Goal: Task Accomplishment & Management: Manage account settings

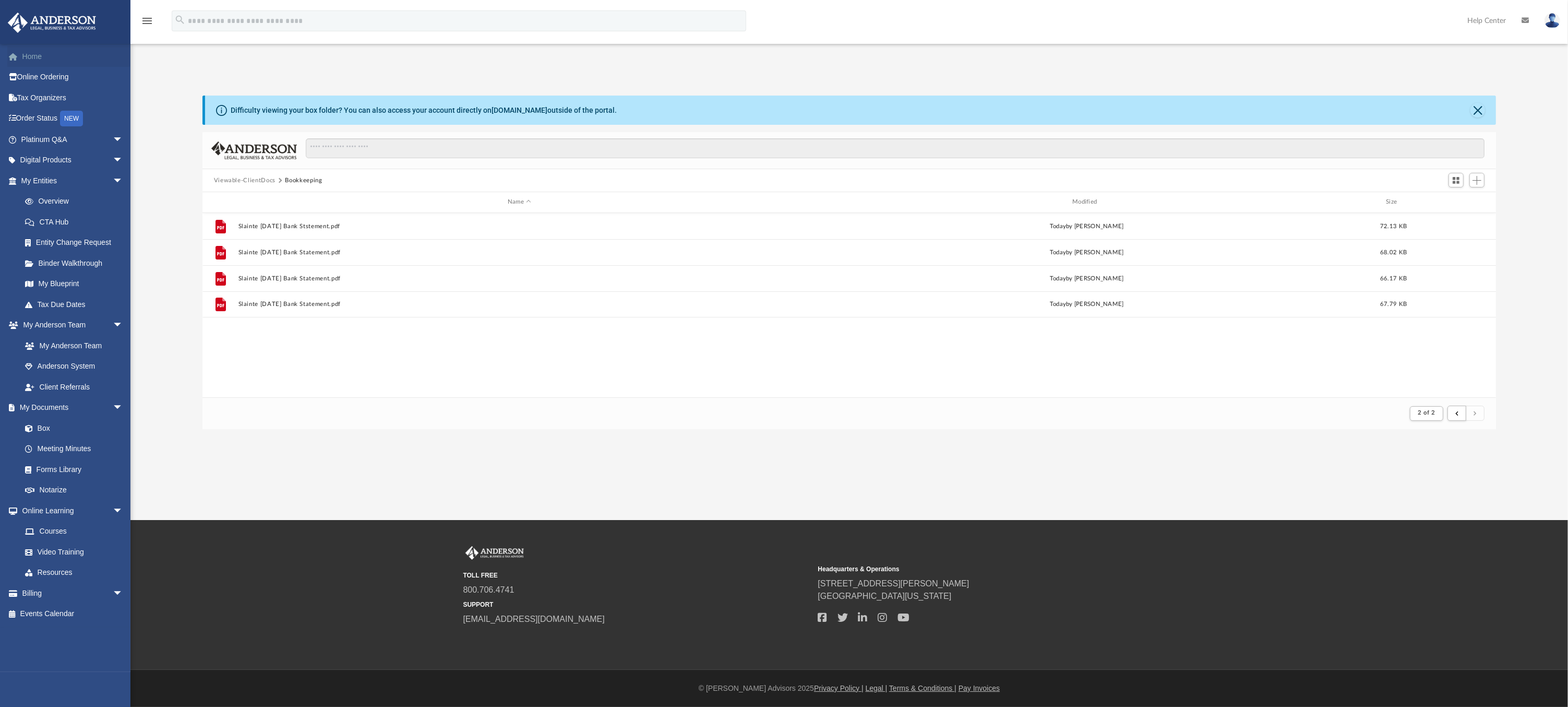
scroll to position [197, 1286]
click at [29, 58] on link "Home" at bounding box center [73, 56] width 131 height 21
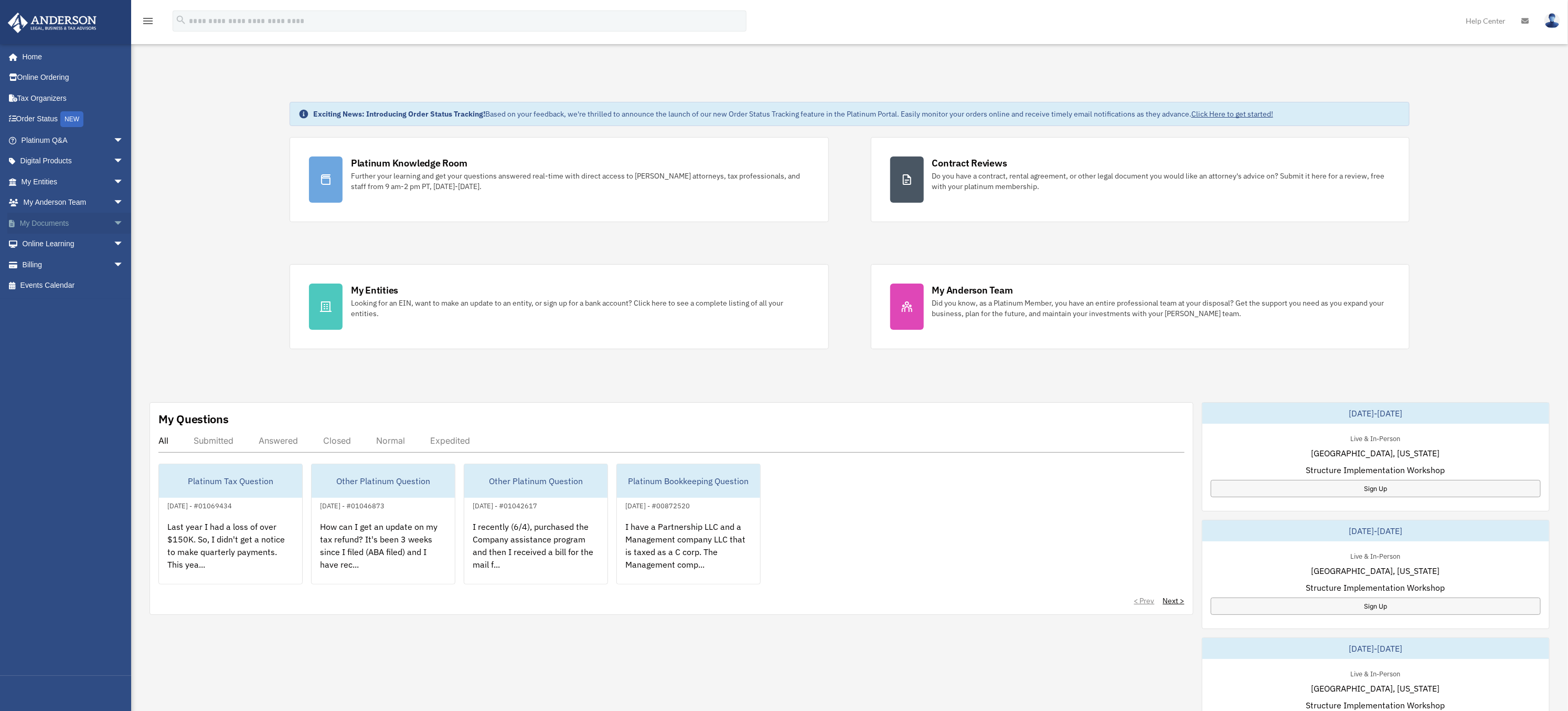
click at [113, 223] on span "arrow_drop_down" at bounding box center [124, 223] width 21 height 21
click at [42, 241] on link "Box" at bounding box center [77, 244] width 125 height 21
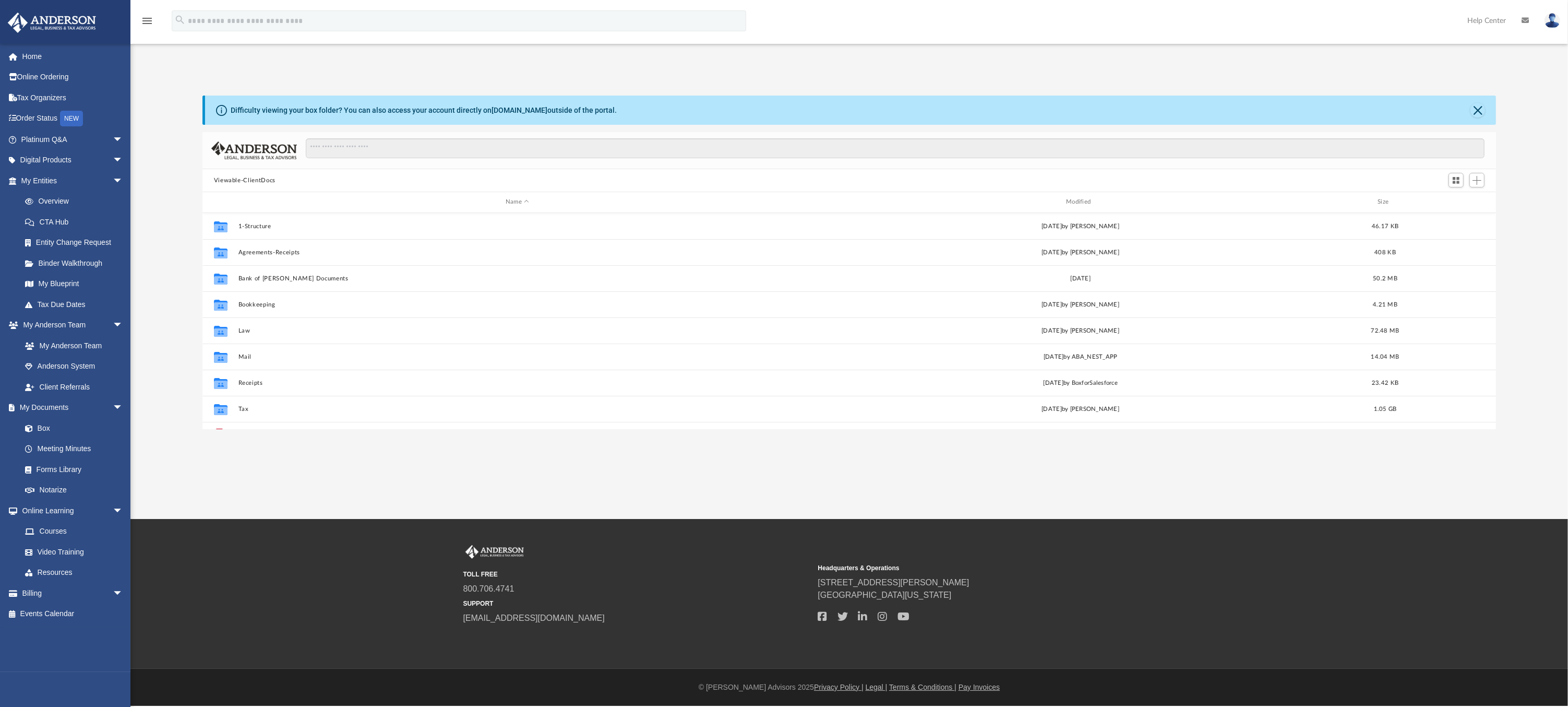
scroll to position [228, 1286]
click at [245, 329] on button "Law" at bounding box center [517, 330] width 558 height 7
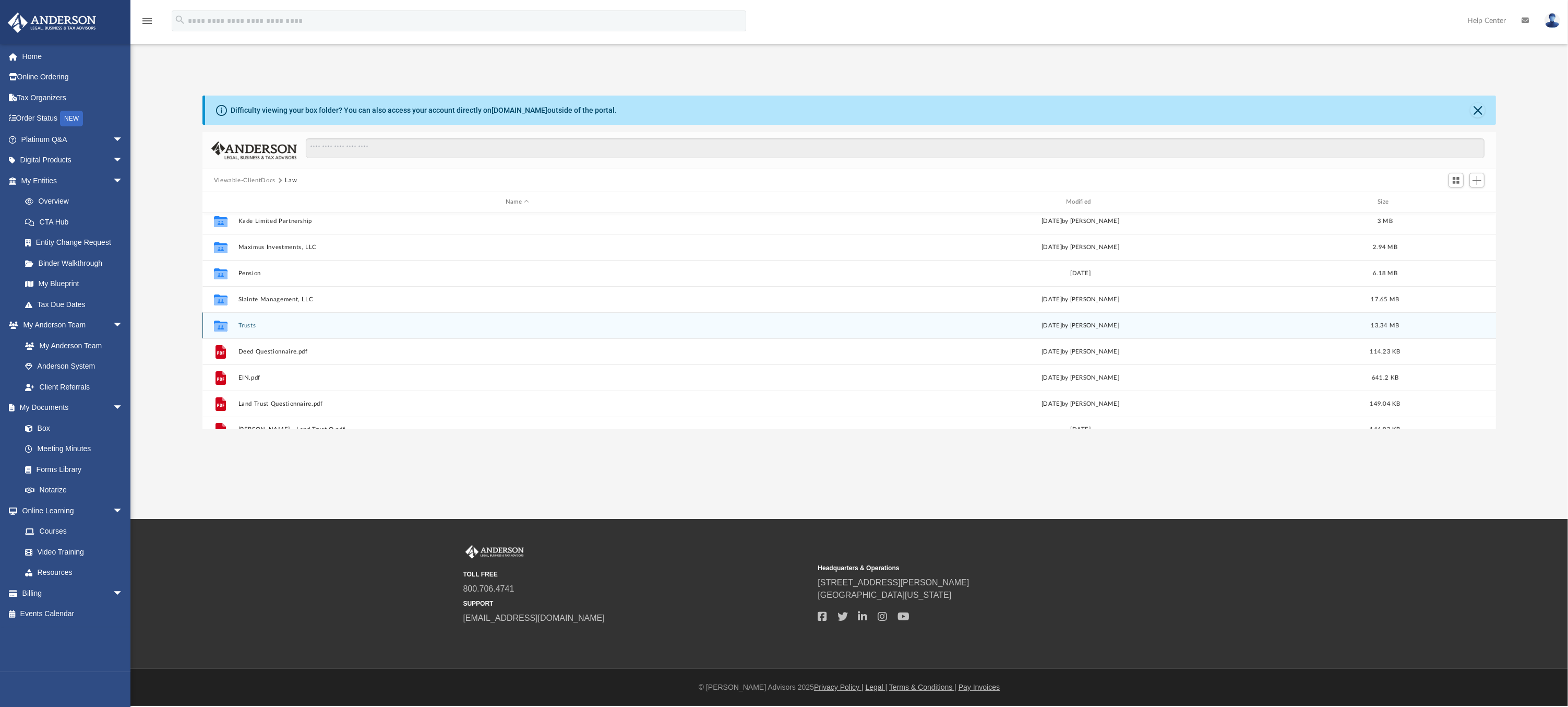
scroll to position [123, 0]
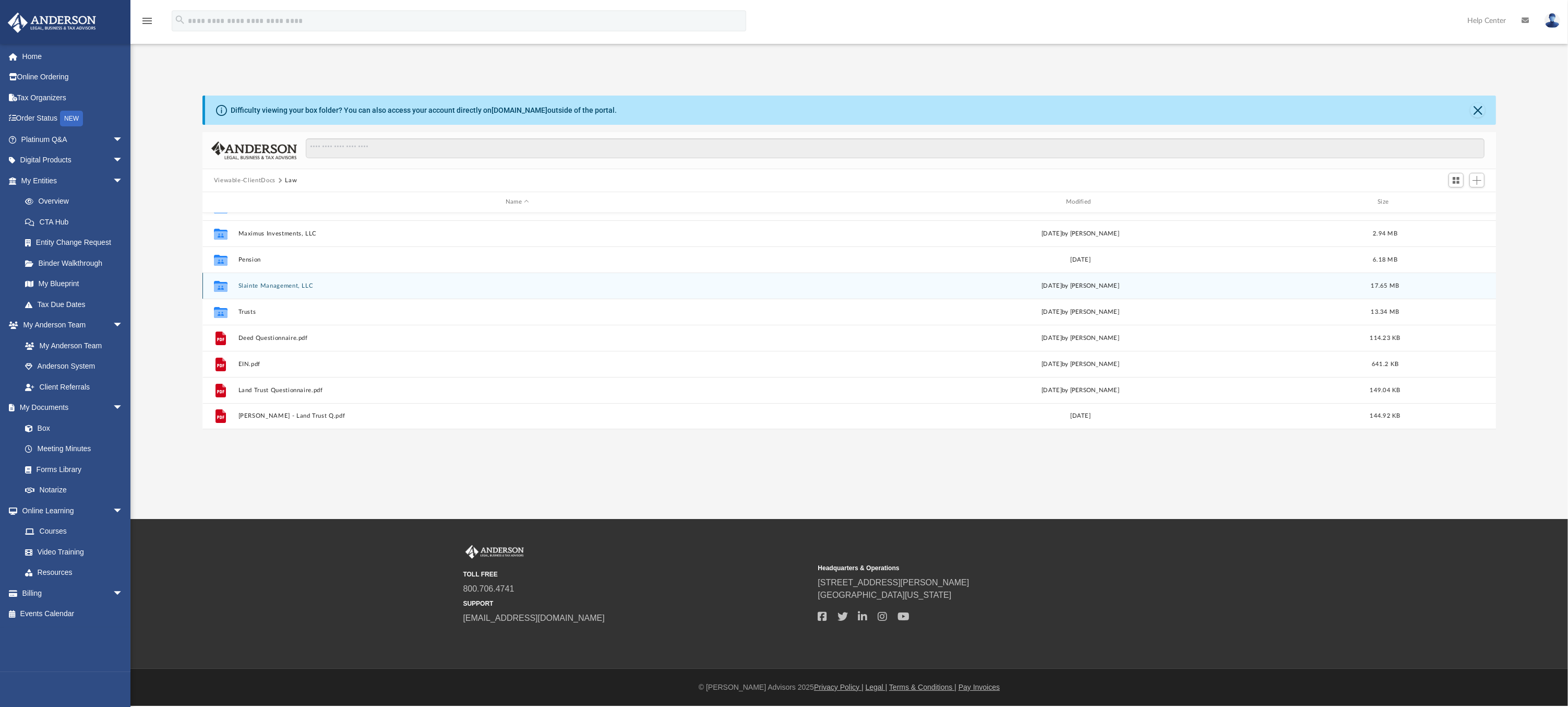
click at [290, 284] on div "Collaborated Folder Delta Management, Inc. Fri Nov 19 2021 by Liz Garcia 3.68 M…" at bounding box center [850, 321] width 1294 height 216
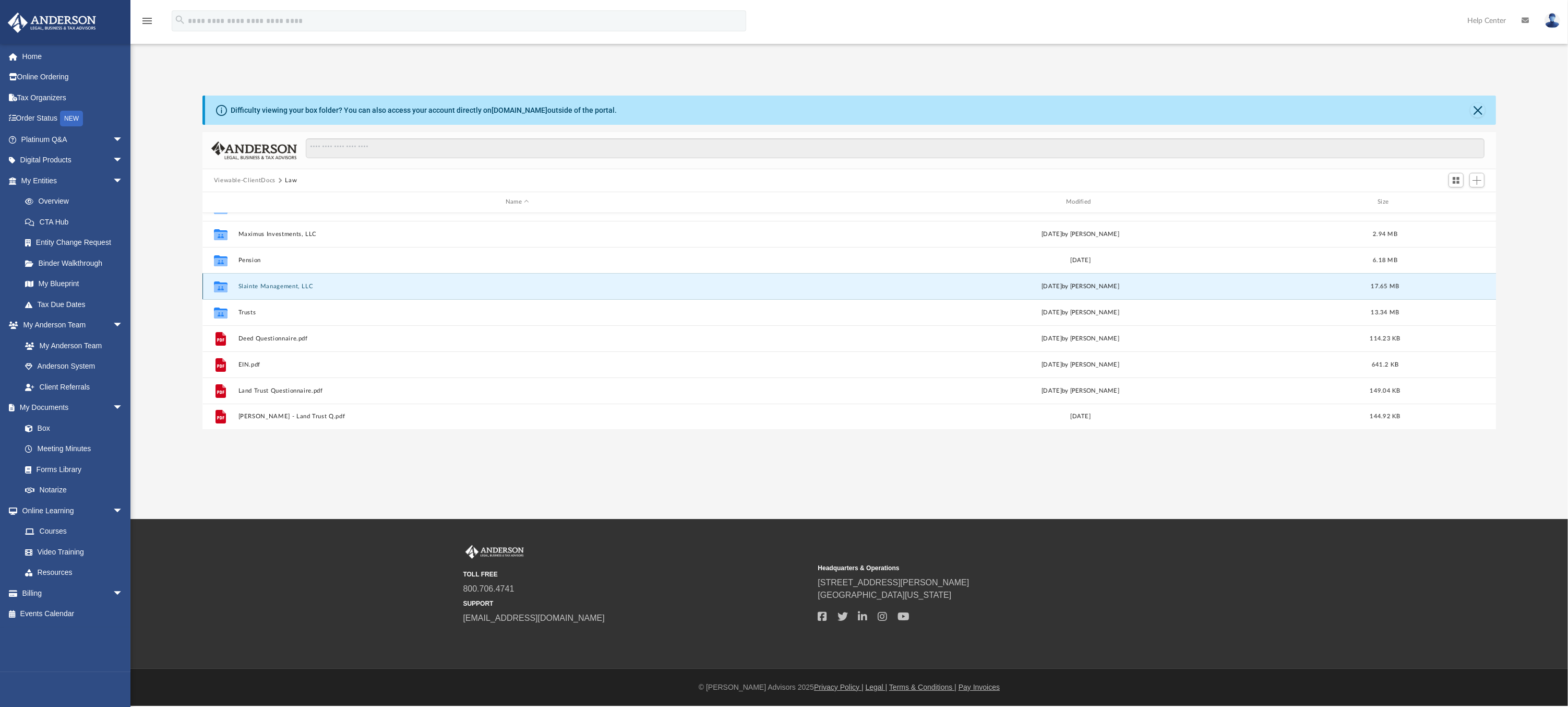
click at [292, 284] on button "Slainte Management, LLC" at bounding box center [517, 286] width 558 height 7
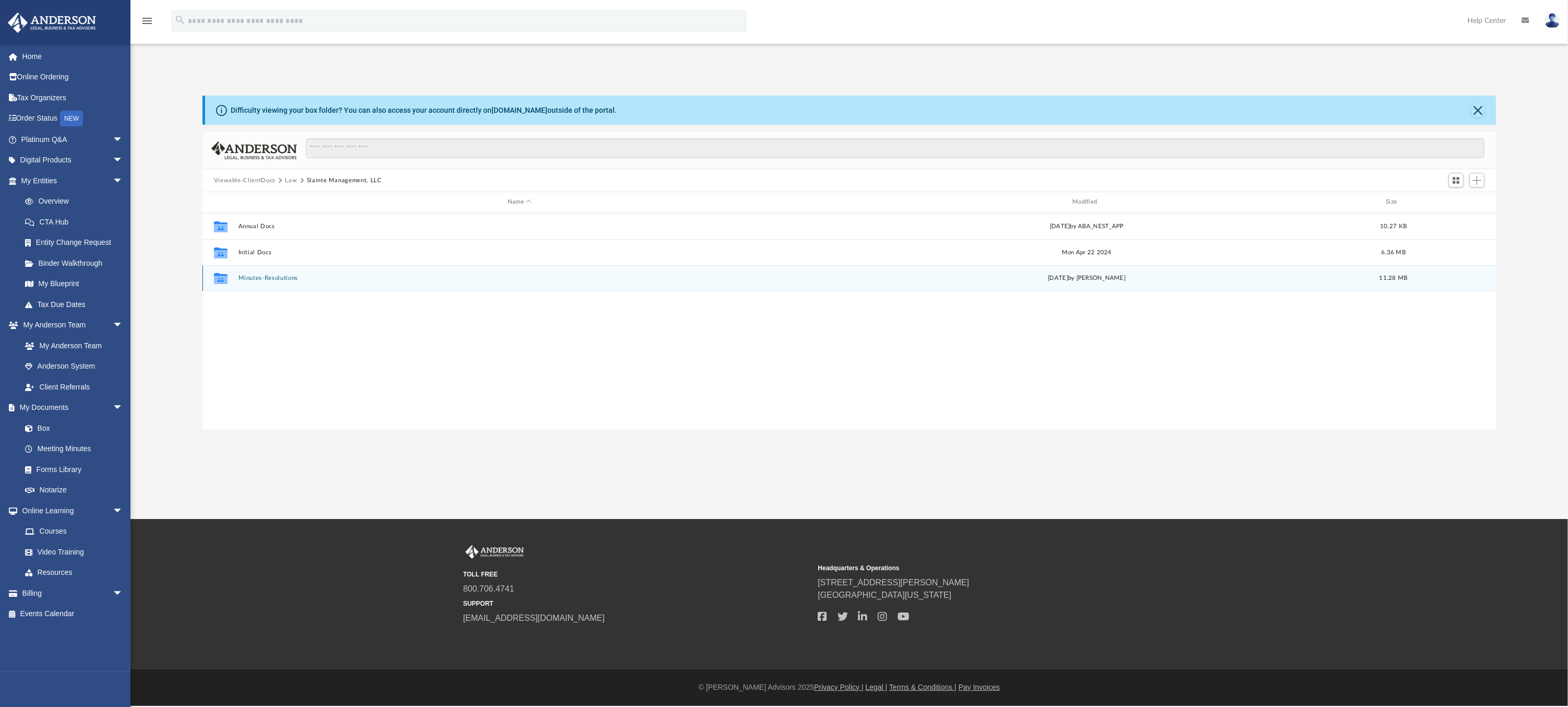
click at [272, 275] on button "Minutes-Resolutions" at bounding box center [519, 278] width 562 height 7
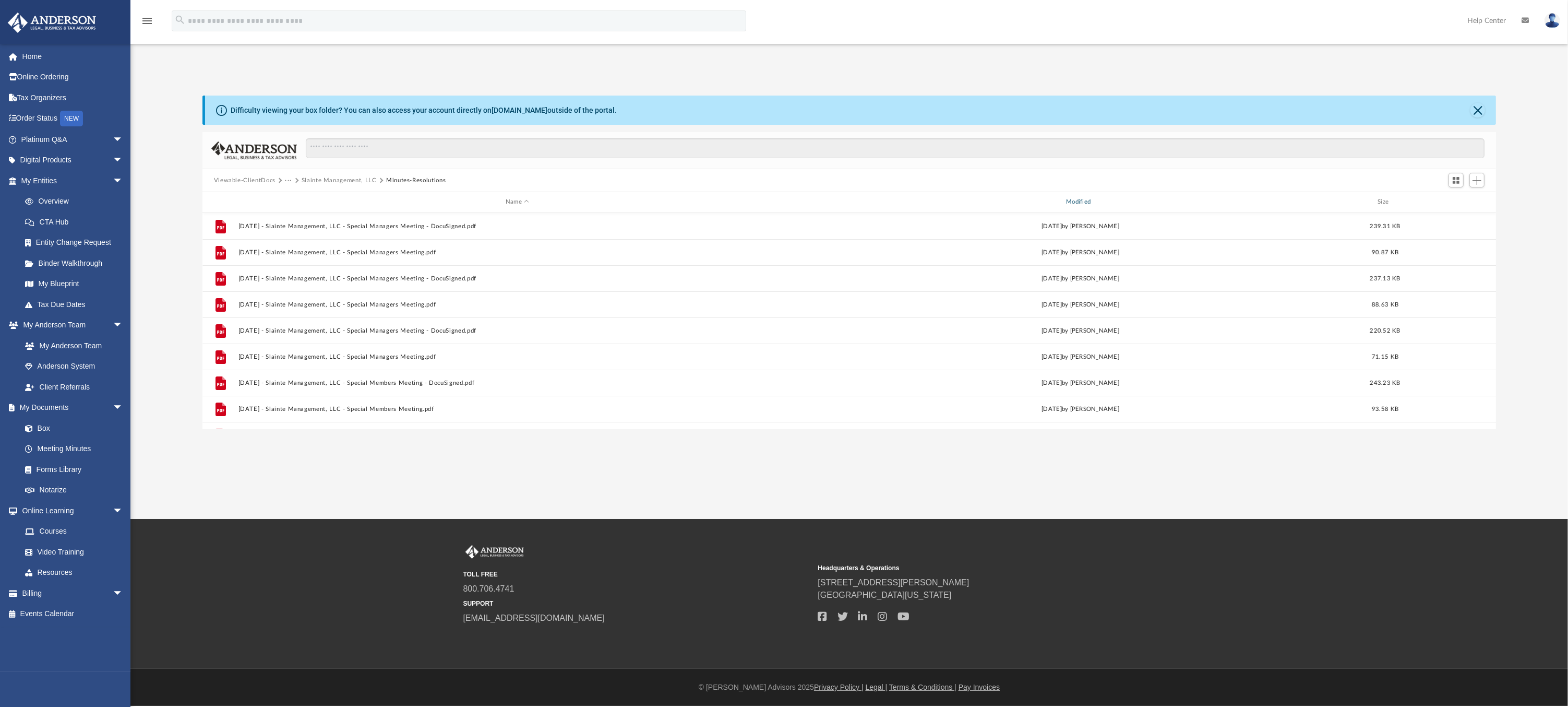
click at [1078, 203] on div "Modified" at bounding box center [1080, 202] width 559 height 9
click at [1082, 202] on div "Modified" at bounding box center [1080, 202] width 559 height 9
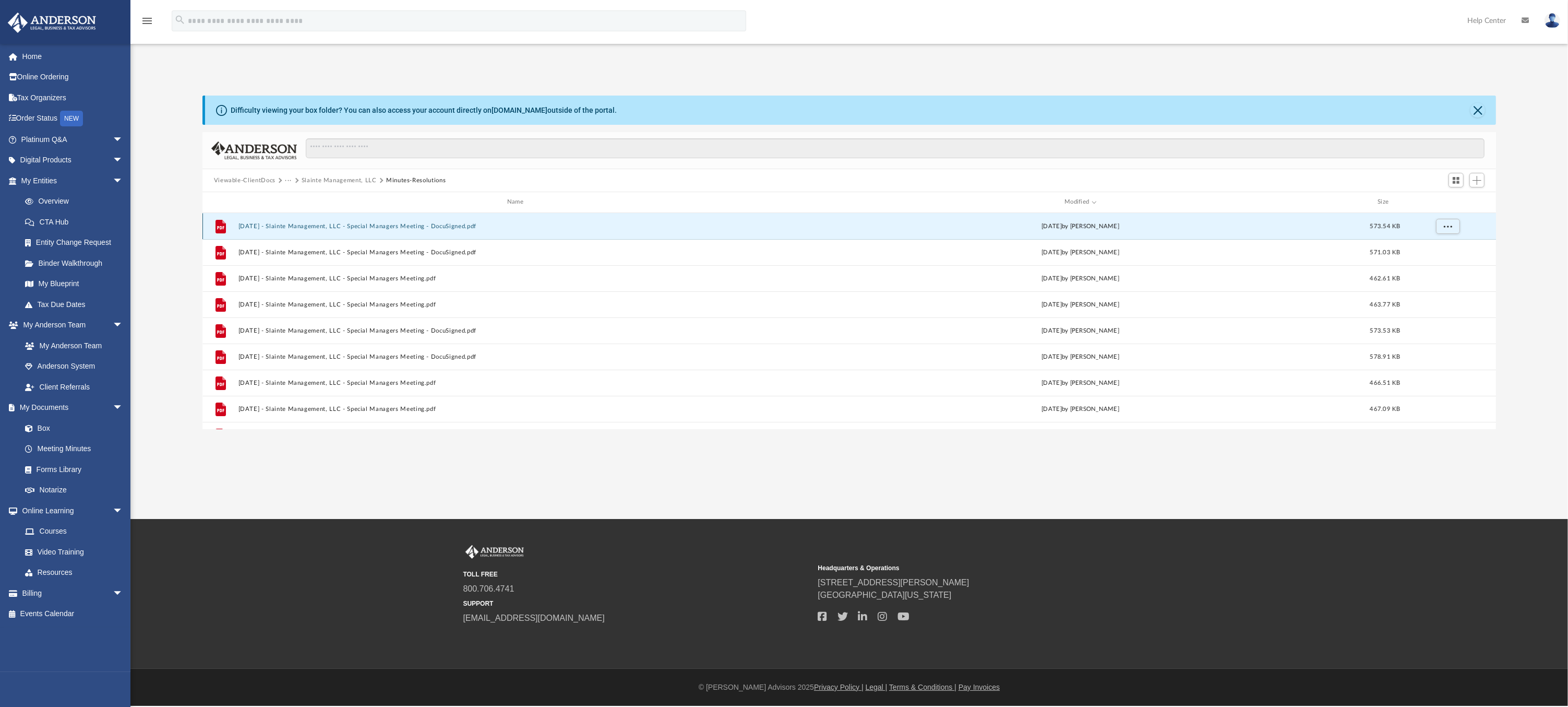
click at [474, 225] on button "2025.05.29 - Slainte Management, LLC - Special Managers Meeting - DocuSigned.pdf" at bounding box center [517, 226] width 558 height 7
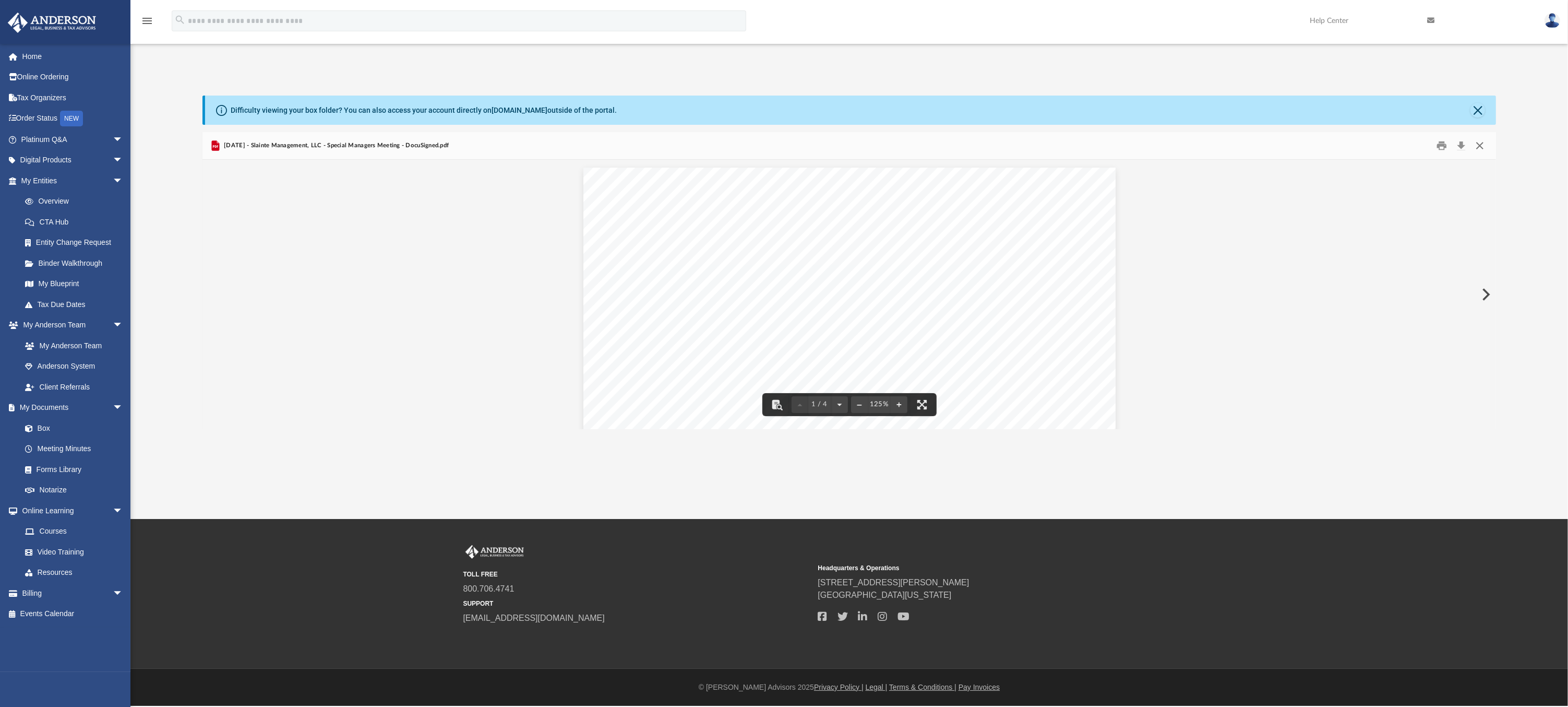
click at [1477, 149] on button "Close" at bounding box center [1480, 146] width 19 height 16
